Goal: Information Seeking & Learning: Learn about a topic

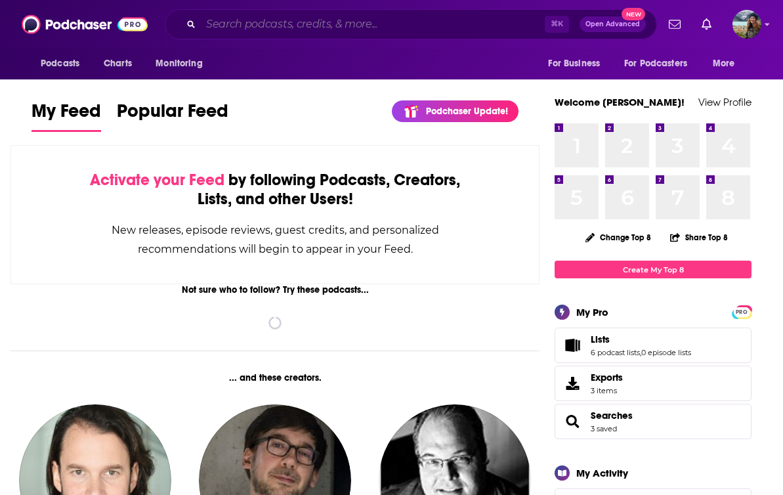
click at [329, 23] on input "Search podcasts, credits, & more..." at bounding box center [373, 24] width 344 height 21
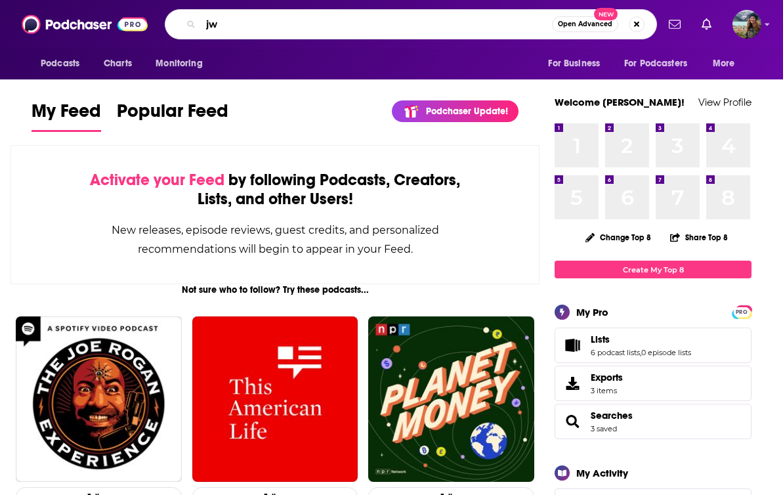
type input "j"
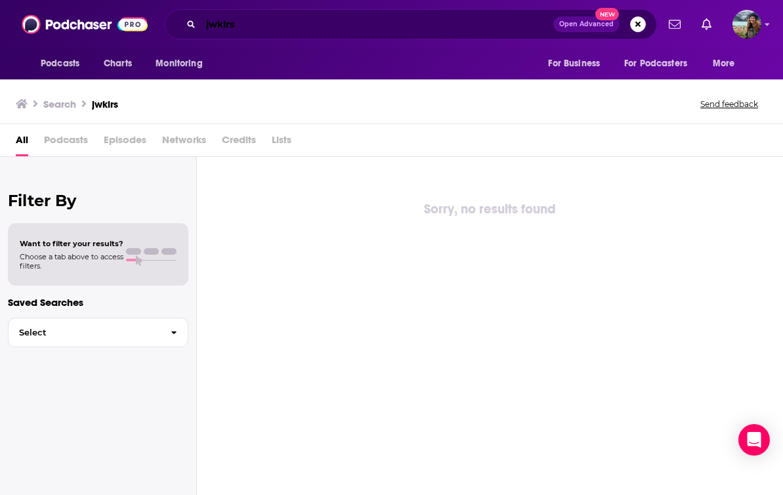
click at [243, 32] on input "jwklrs" at bounding box center [377, 24] width 353 height 21
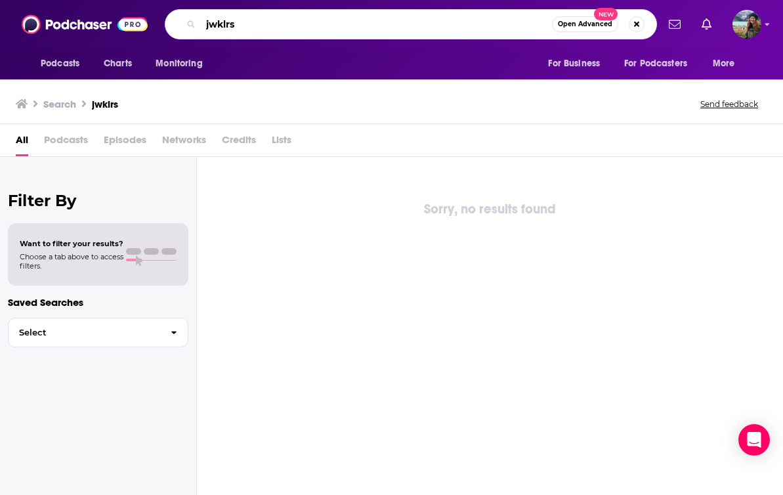
click at [243, 32] on input "jwklrs" at bounding box center [376, 24] width 351 height 21
type input "jwlkrs"
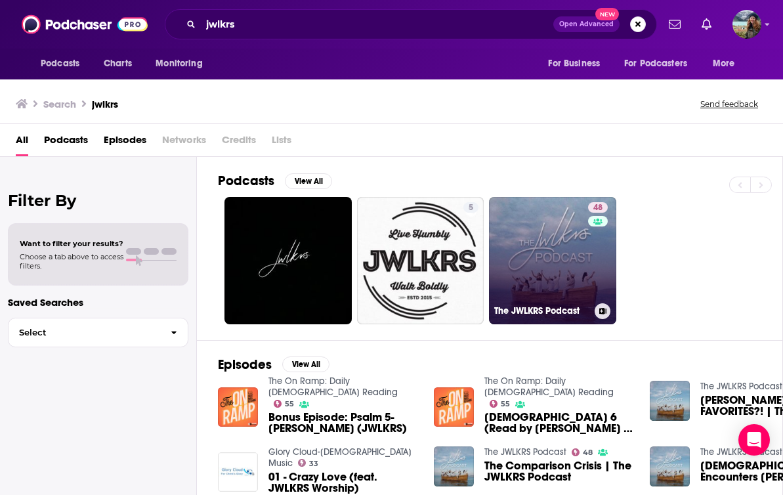
click at [555, 278] on link "48 The JWLKRS Podcast" at bounding box center [552, 260] width 127 height 127
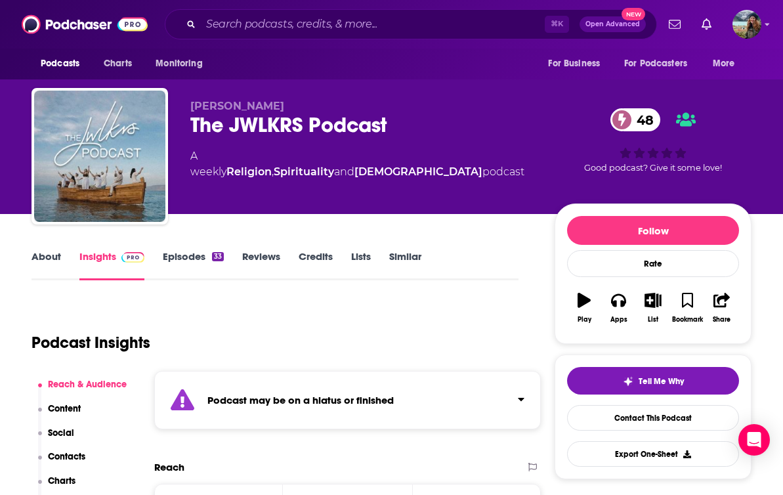
click at [187, 254] on link "Episodes 33" at bounding box center [193, 265] width 61 height 30
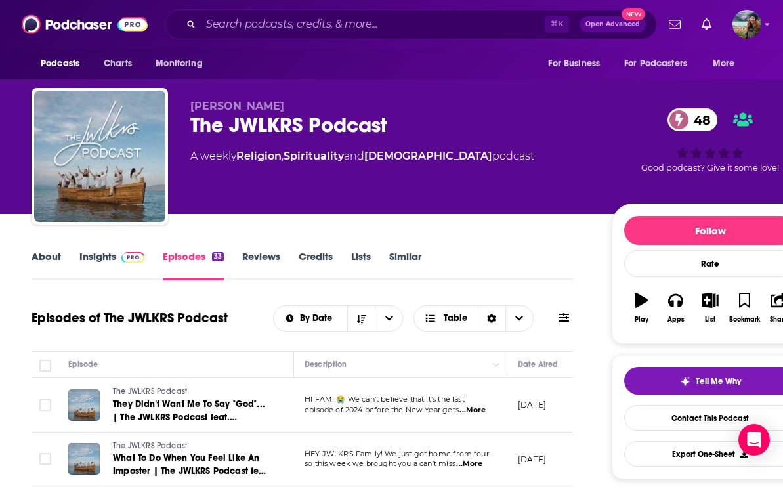
click at [472, 409] on span "...More" at bounding box center [473, 410] width 26 height 11
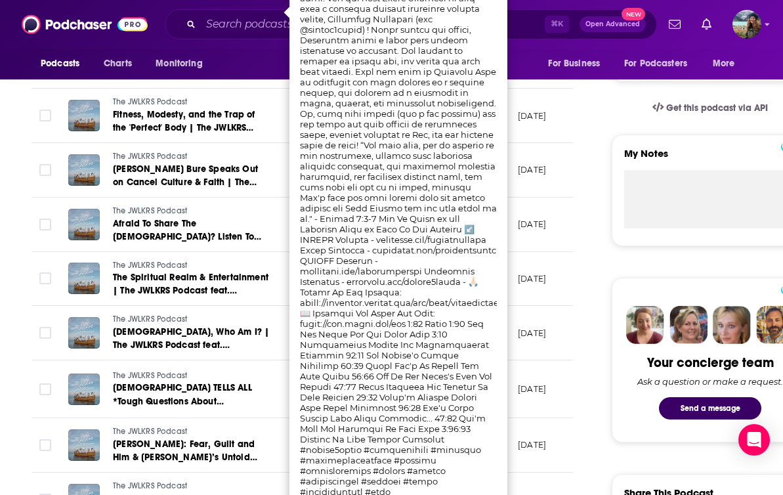
scroll to position [401, 0]
